Goal: Task Accomplishment & Management: Use online tool/utility

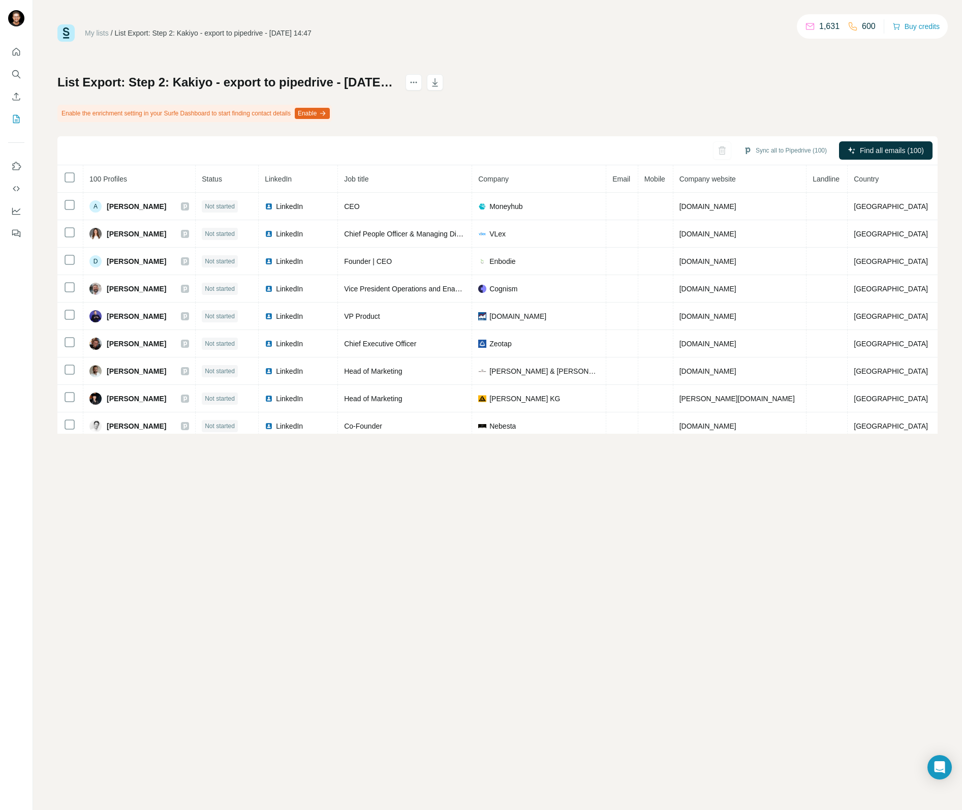
click at [330, 113] on button "Enable" at bounding box center [312, 113] width 35 height 11
click at [786, 153] on button "Sync all to Pipedrive (100)" at bounding box center [785, 150] width 98 height 15
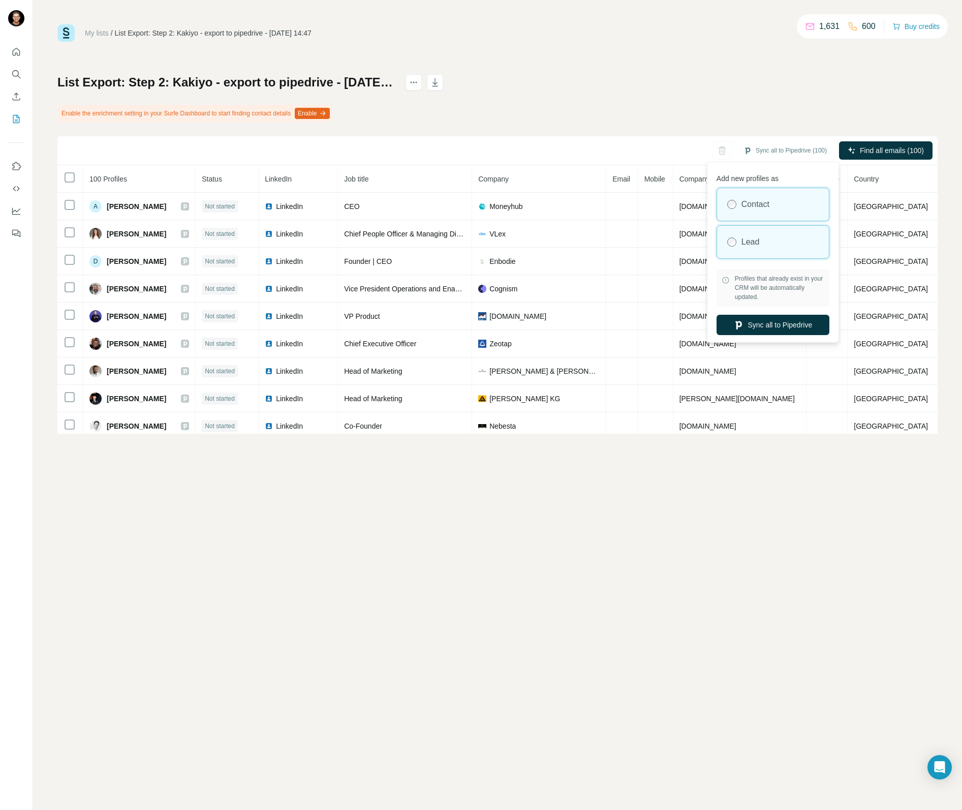
click at [752, 241] on label "Lead" at bounding box center [751, 242] width 18 height 12
click at [774, 325] on button "Sync all to Pipedrive" at bounding box center [773, 325] width 113 height 20
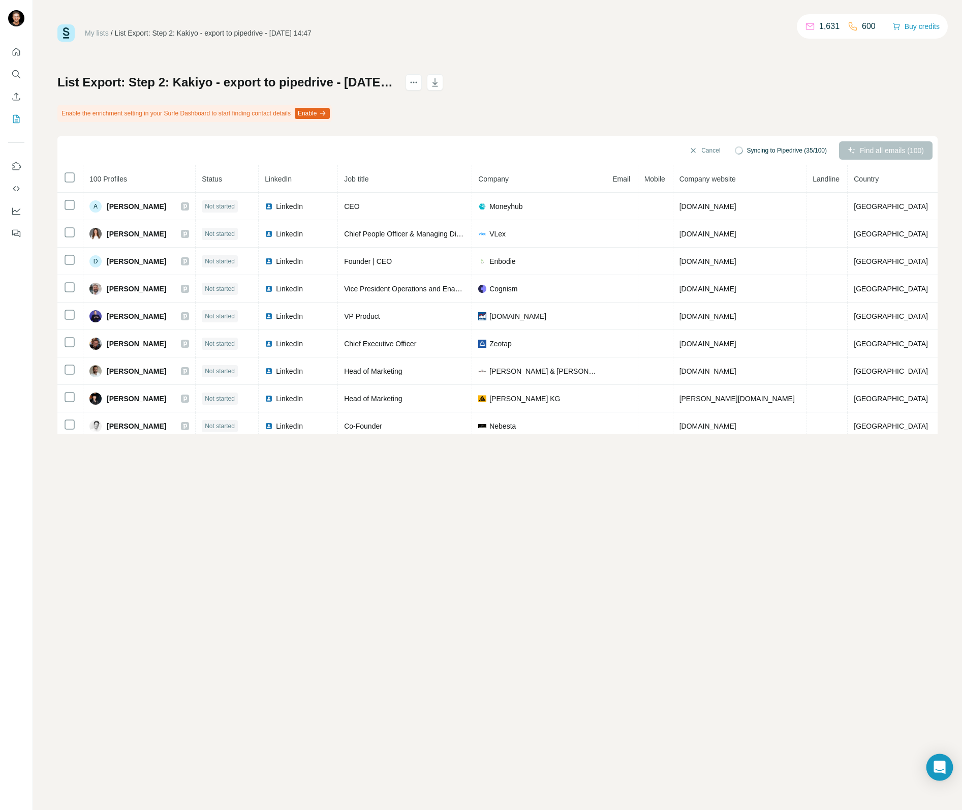
click at [944, 769] on icon "Open Intercom Messenger" at bounding box center [940, 766] width 12 height 13
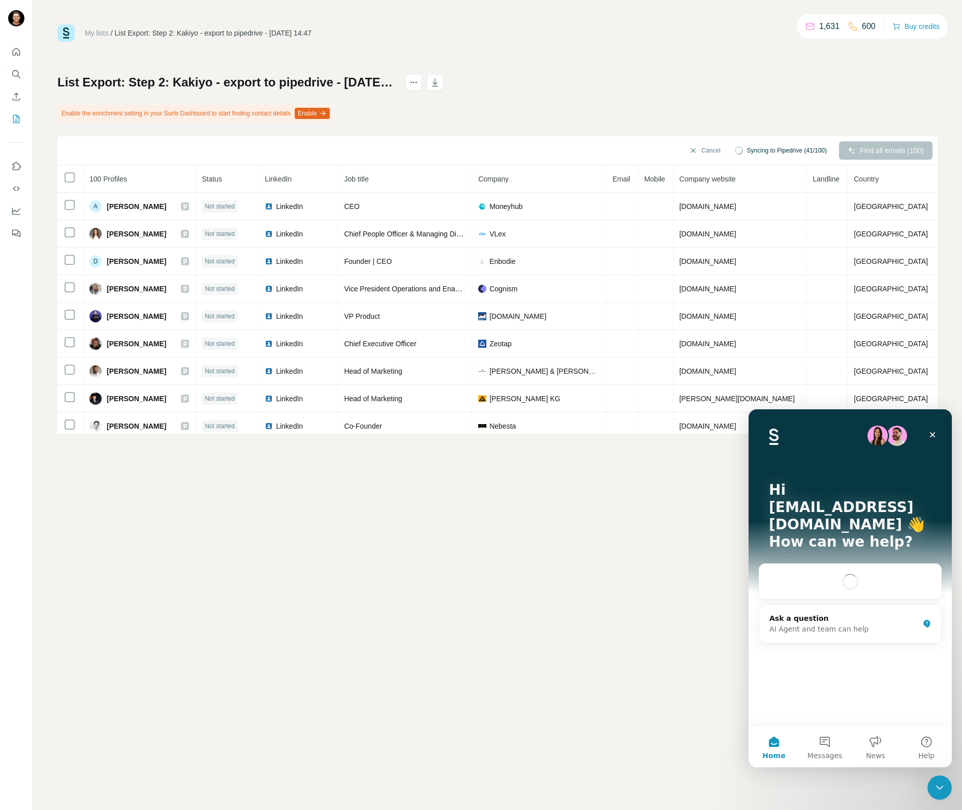
click at [706, 706] on div "My lists / List Export: Step 2: Kakiyo - export to pipedrive - 26/08/2025 14:47…" at bounding box center [497, 405] width 929 height 810
click at [933, 433] on icon "Close" at bounding box center [933, 434] width 8 height 8
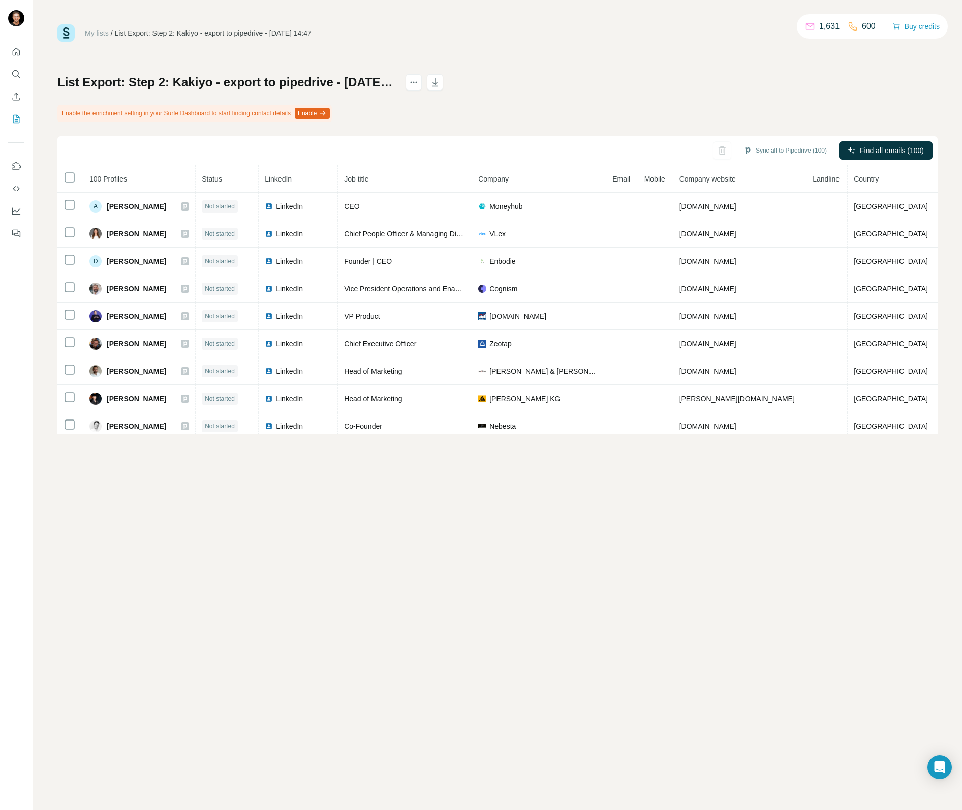
click at [95, 33] on link "My lists" at bounding box center [97, 33] width 24 height 8
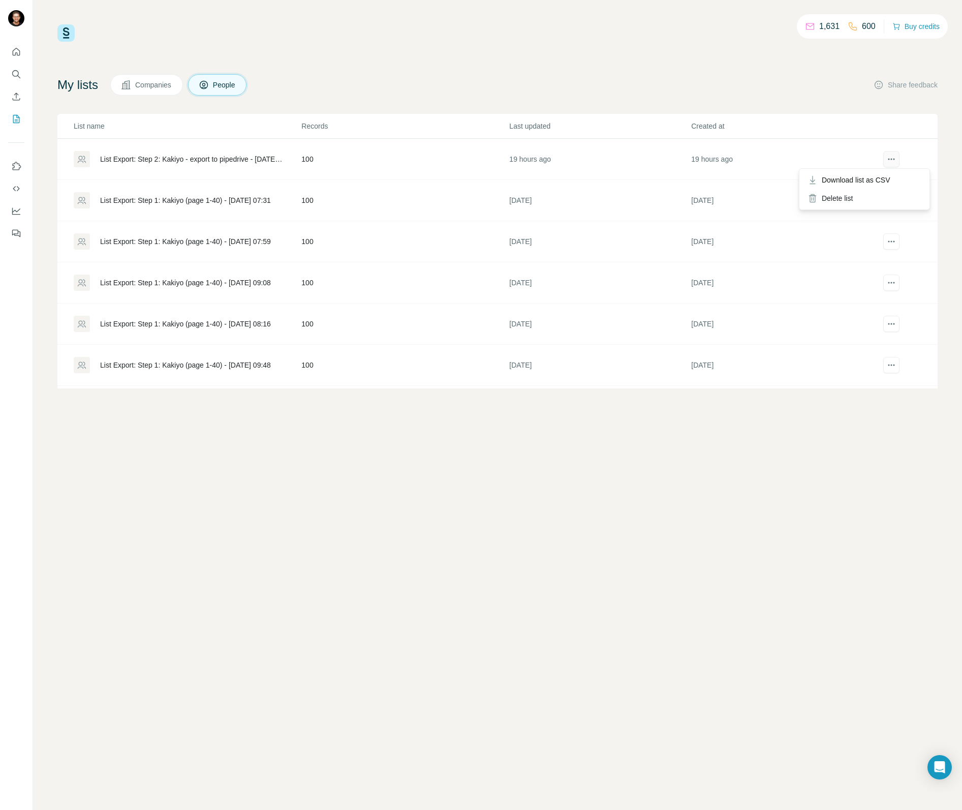
click at [893, 158] on icon "actions" at bounding box center [891, 159] width 10 height 10
click at [16, 190] on icon "Use Surfe API" at bounding box center [16, 188] width 10 height 10
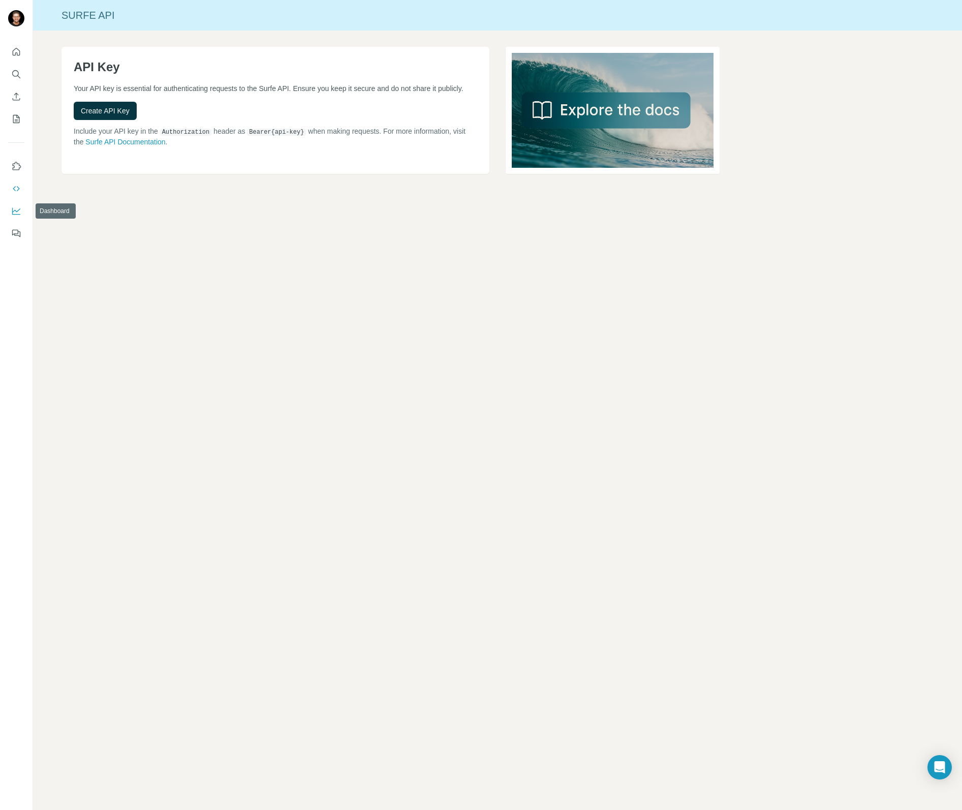
click at [15, 207] on icon "Dashboard" at bounding box center [16, 211] width 10 height 10
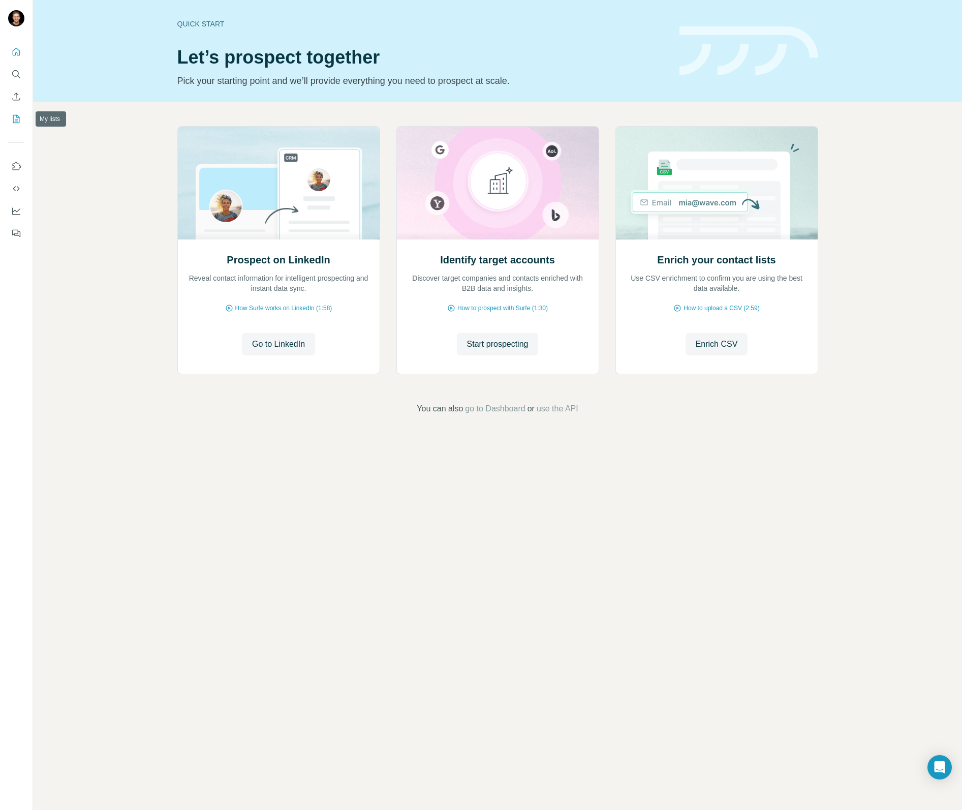
click at [15, 127] on button "My lists" at bounding box center [16, 119] width 16 height 18
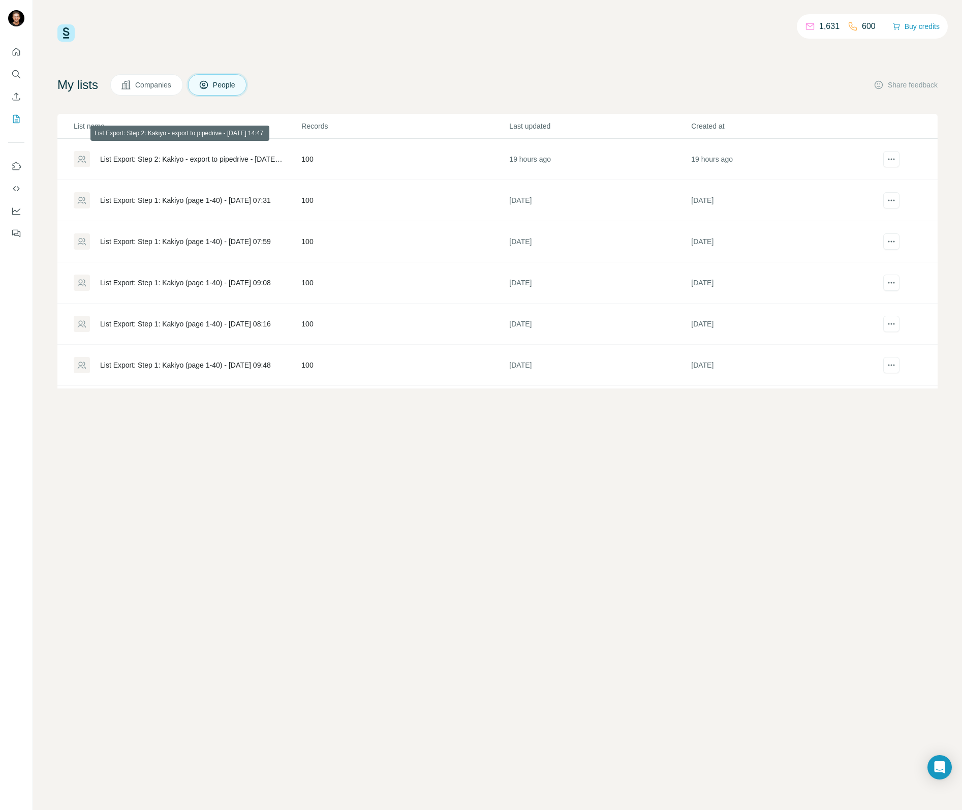
click at [181, 157] on div "List Export: Step 2: Kakiyo - export to pipedrive - [DATE] 14:47" at bounding box center [192, 159] width 184 height 10
